Goal: Transaction & Acquisition: Purchase product/service

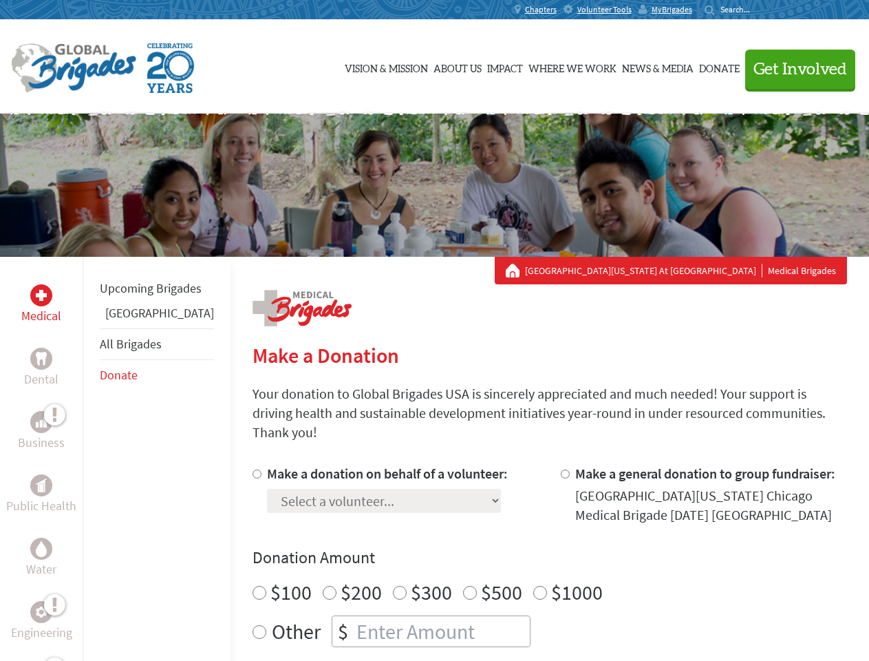
click at [760, 10] on div "Search for:" at bounding box center [732, 9] width 55 height 11
click at [794, 69] on span "Get Involved" at bounding box center [801, 69] width 94 height 17
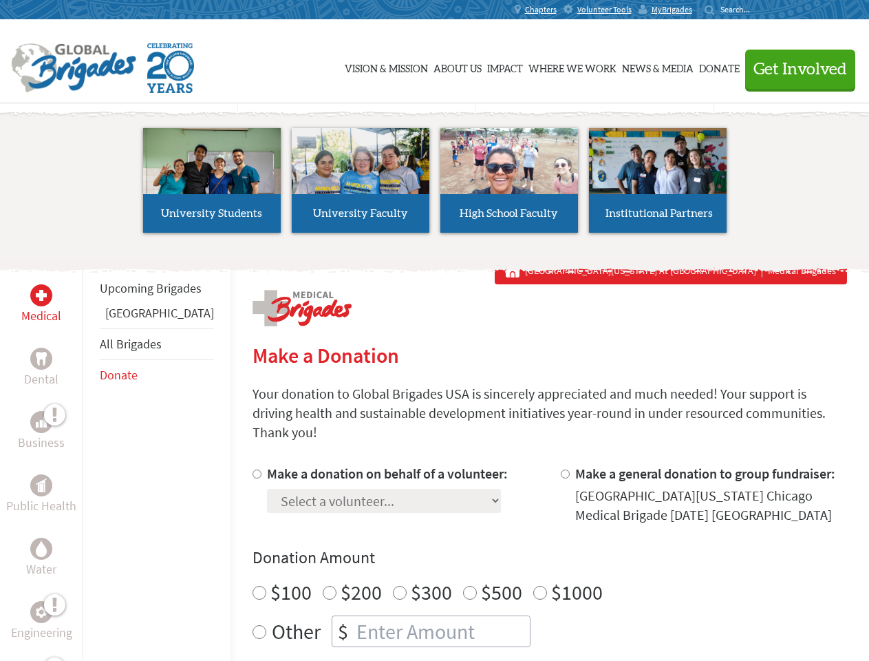
click at [435, 185] on li "High School Faculty" at bounding box center [509, 180] width 149 height 127
click at [91, 458] on div "Upcoming Brigades Panama All Brigades Donate" at bounding box center [157, 587] width 148 height 661
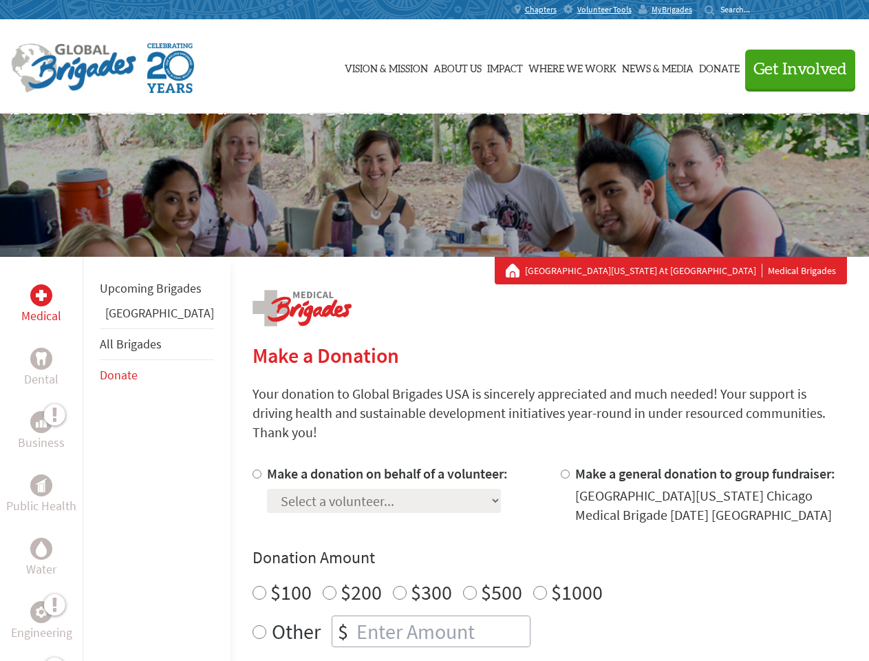
click at [526, 553] on div "Donation Amount $100 $200 $300 $500 $1000 Other $" at bounding box center [550, 596] width 595 height 100
click at [253, 469] on input "Make a donation on behalf of a volunteer:" at bounding box center [257, 473] width 9 height 9
radio input "true"
click at [561, 469] on input "Make a general donation to group fundraiser:" at bounding box center [565, 473] width 9 height 9
radio input "true"
